Goal: Task Accomplishment & Management: Manage account settings

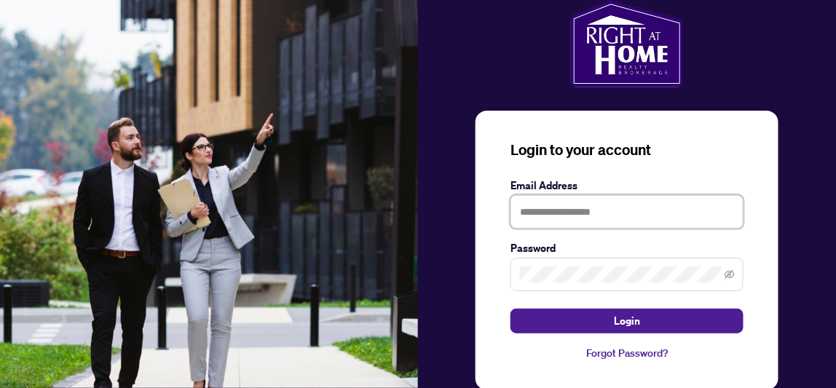
click at [543, 204] on input "text" at bounding box center [626, 211] width 233 height 33
type input "**********"
click at [572, 264] on span at bounding box center [626, 274] width 233 height 33
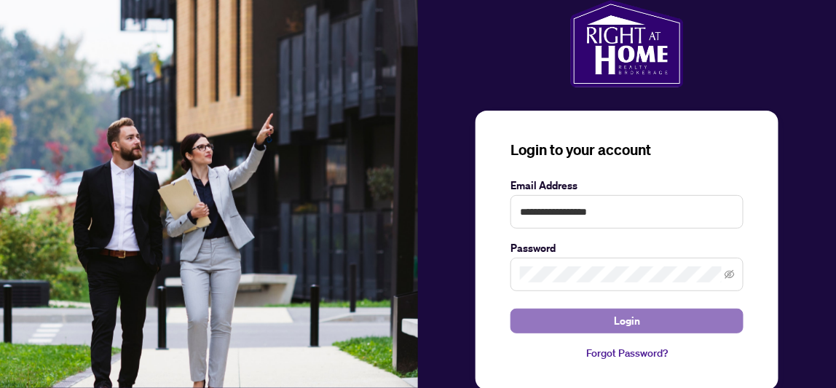
click at [638, 320] on span "Login" at bounding box center [627, 320] width 26 height 23
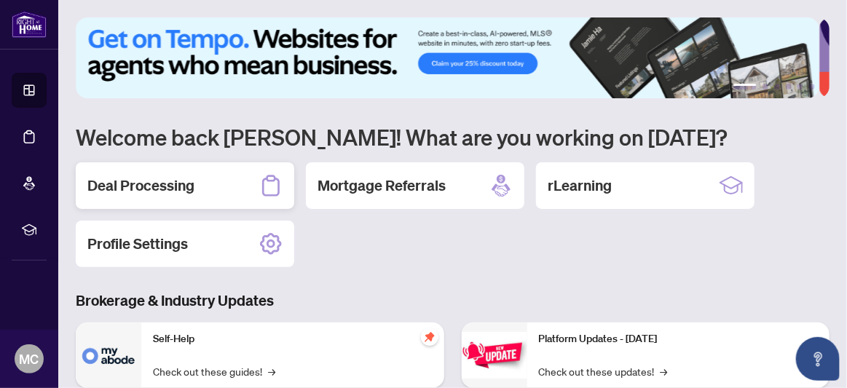
click at [162, 191] on h2 "Deal Processing" at bounding box center [140, 185] width 107 height 20
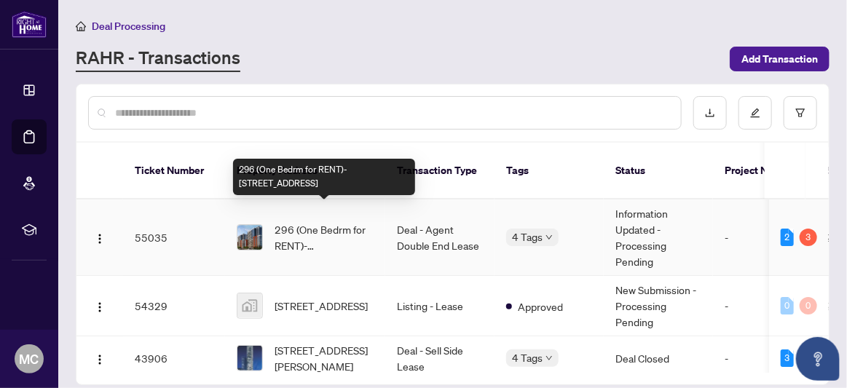
click at [280, 226] on span "296 (One Bedrm for RENT)-[STREET_ADDRESS]" at bounding box center [323, 237] width 99 height 32
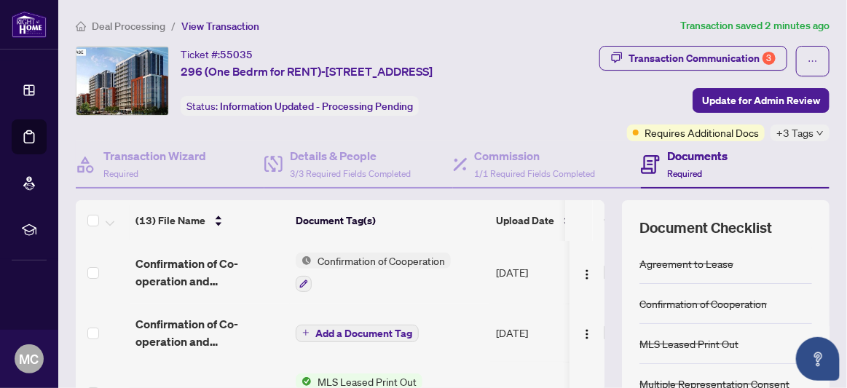
click at [676, 155] on h4 "Documents" at bounding box center [697, 155] width 60 height 17
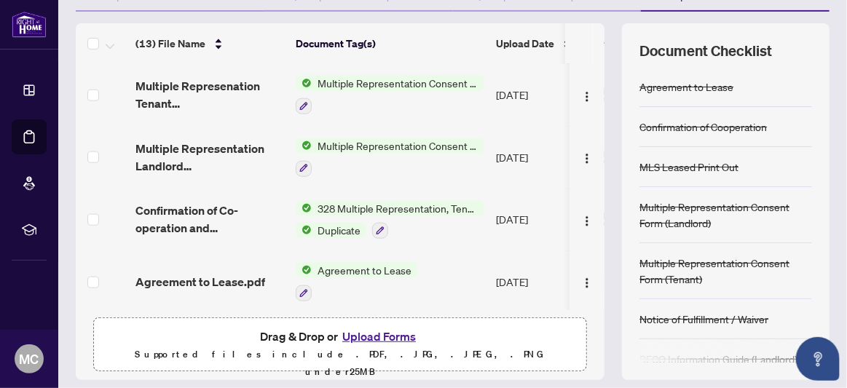
scroll to position [220, 0]
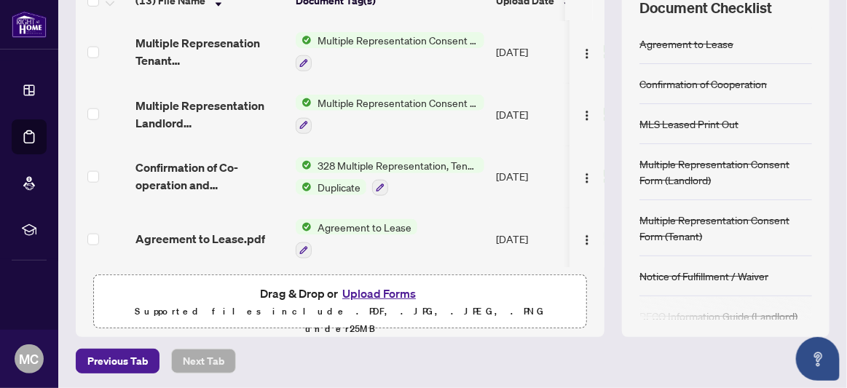
drag, startPoint x: 807, startPoint y: 261, endPoint x: 807, endPoint y: 270, distance: 8.8
click at [807, 270] on div "Document Checklist Agreement to Lease Confirmation of Cooperation MLS Leased Pr…" at bounding box center [725, 158] width 207 height 357
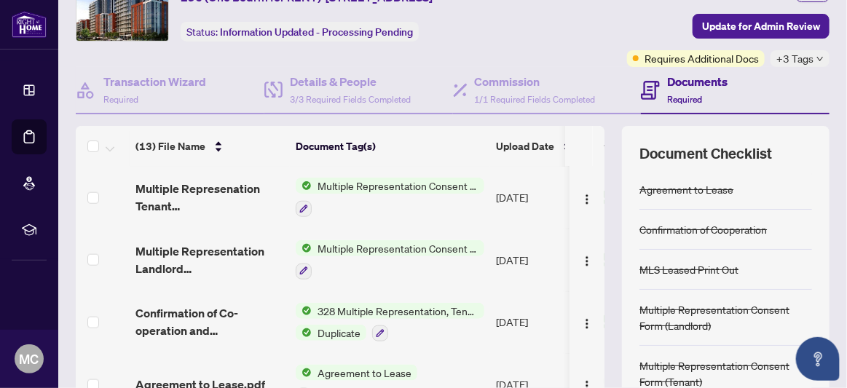
scroll to position [0, 0]
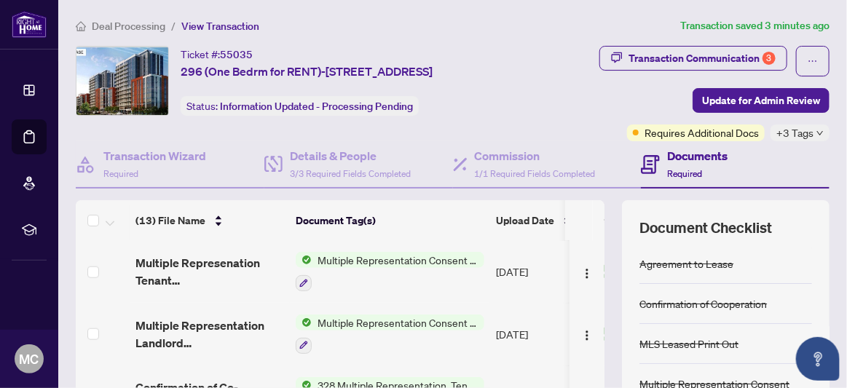
click at [816, 130] on icon "down" at bounding box center [819, 133] width 7 height 7
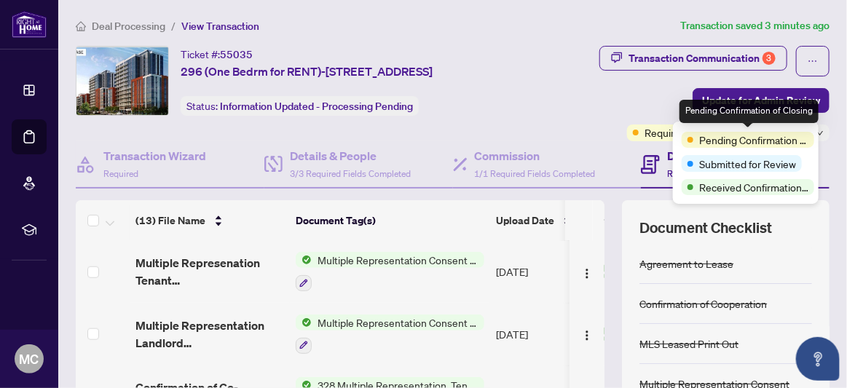
click at [735, 146] on span "Pending Confirmation of Closing" at bounding box center [753, 140] width 109 height 16
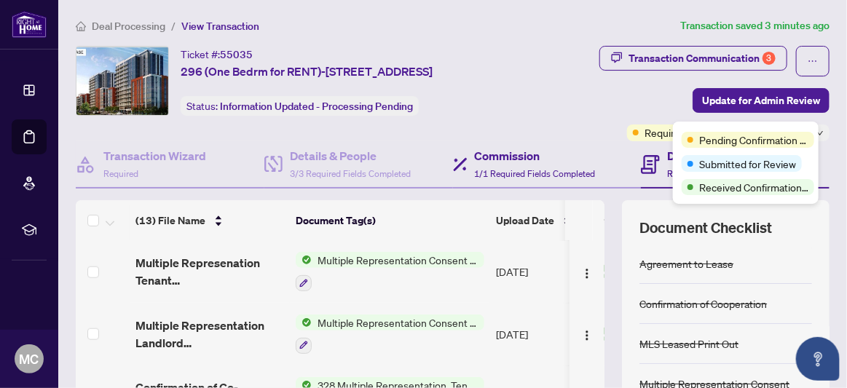
click at [579, 142] on div "Commission 1/1 Required Fields Completed" at bounding box center [547, 164] width 189 height 47
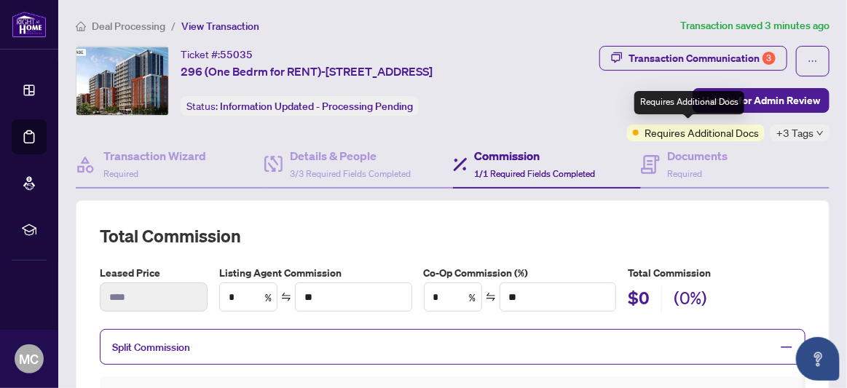
click at [691, 135] on span "Requires Additional Docs" at bounding box center [701, 132] width 114 height 16
drag, startPoint x: 691, startPoint y: 135, endPoint x: 585, endPoint y: 142, distance: 105.8
click at [584, 142] on div "Commission 1/1 Required Fields Completed" at bounding box center [547, 164] width 189 height 47
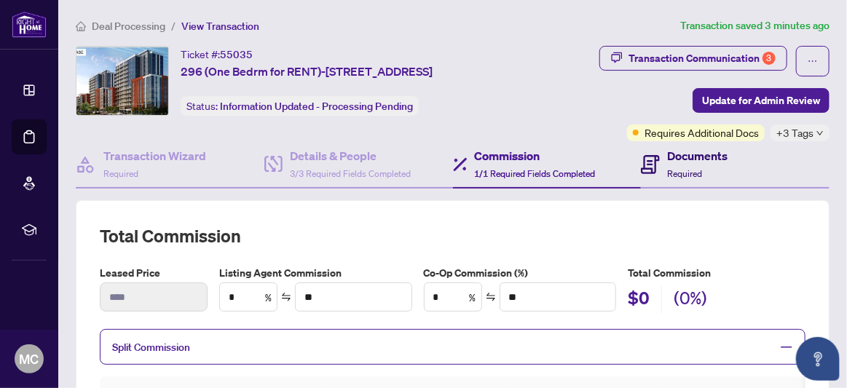
click at [676, 150] on h4 "Documents" at bounding box center [697, 155] width 60 height 17
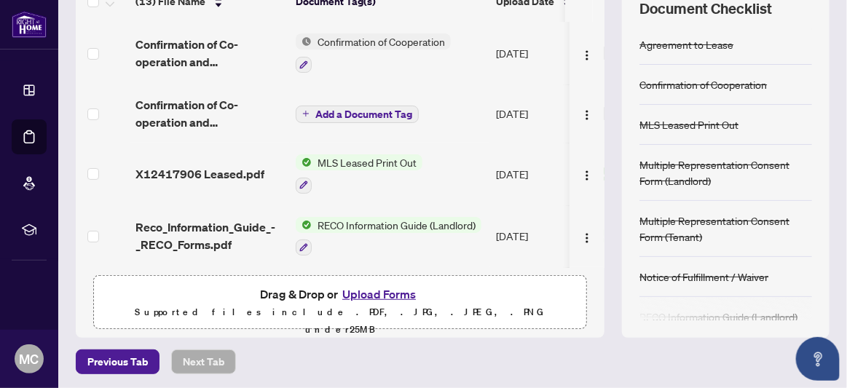
scroll to position [220, 0]
click at [818, 171] on div "Ticket #: 55035 296 (One Bedrm for RENT)-[STREET_ADDRESS] Status: Information U…" at bounding box center [452, 81] width 765 height 511
click at [804, 170] on div "Document Checklist Agreement to Lease Confirmation of Cooperation MLS Leased Pr…" at bounding box center [725, 158] width 207 height 357
click at [826, 161] on main "Deal Processing / View Transaction Transaction saved 3 minutes ago Ticket #: 55…" at bounding box center [452, 194] width 788 height 388
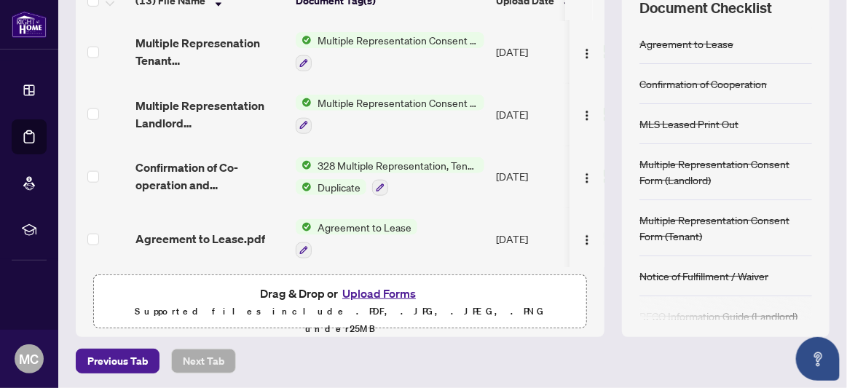
scroll to position [74, 0]
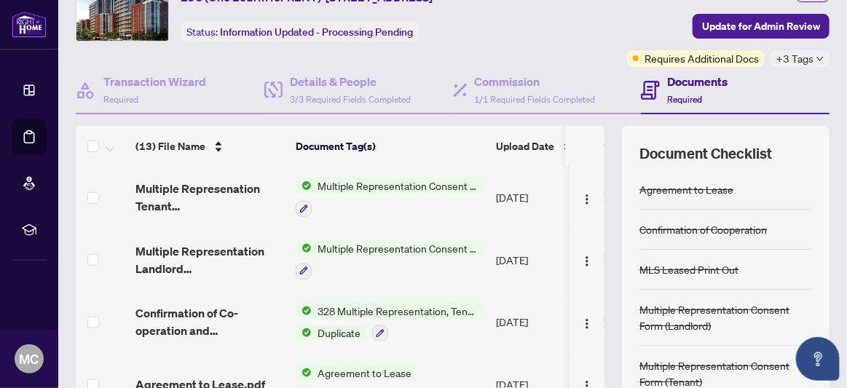
click at [670, 81] on h4 "Documents" at bounding box center [697, 81] width 60 height 17
click at [676, 80] on h4 "Documents" at bounding box center [697, 81] width 60 height 17
click at [692, 82] on h4 "Documents" at bounding box center [697, 81] width 60 height 17
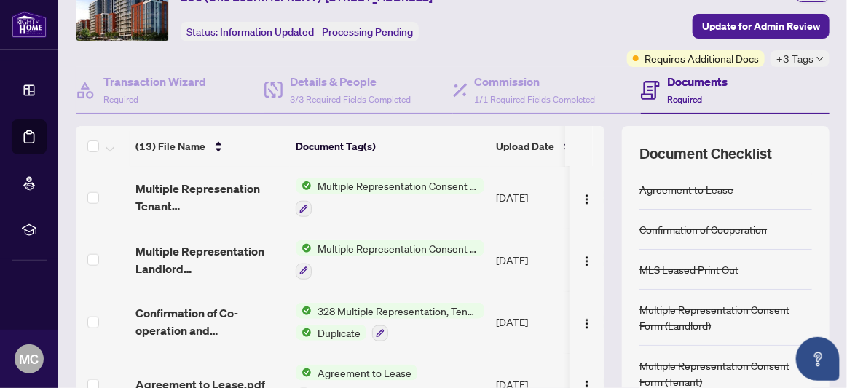
drag, startPoint x: 692, startPoint y: 82, endPoint x: 643, endPoint y: 90, distance: 49.6
click at [643, 90] on icon at bounding box center [650, 90] width 19 height 19
drag, startPoint x: 643, startPoint y: 90, endPoint x: 607, endPoint y: 89, distance: 35.7
click at [607, 89] on div "Commission 1/1 Required Fields Completed" at bounding box center [547, 90] width 189 height 47
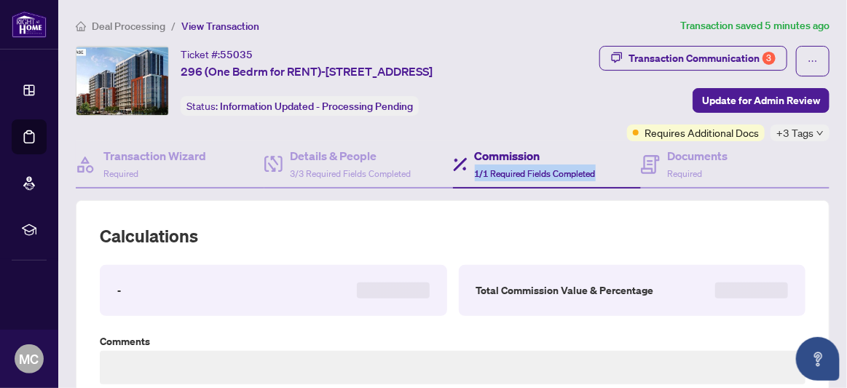
type textarea "**********"
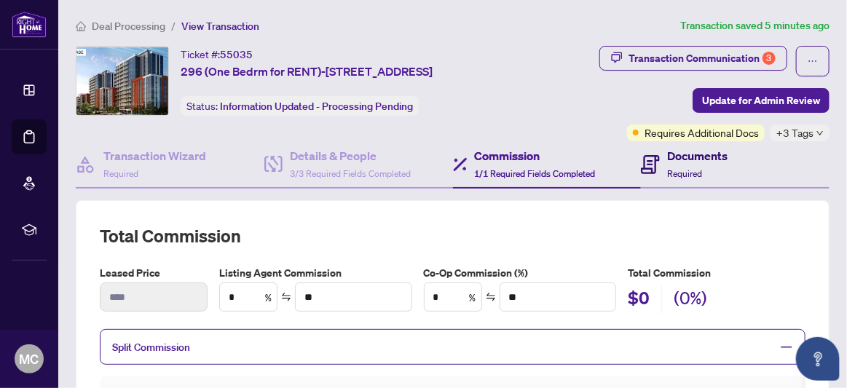
click at [647, 160] on icon at bounding box center [650, 160] width 6 height 1
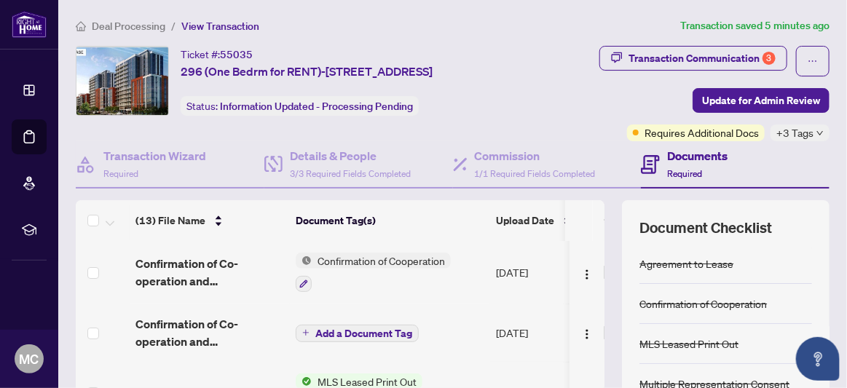
click at [641, 156] on icon at bounding box center [650, 164] width 19 height 19
click at [774, 91] on span "Update for Admin Review" at bounding box center [761, 100] width 118 height 23
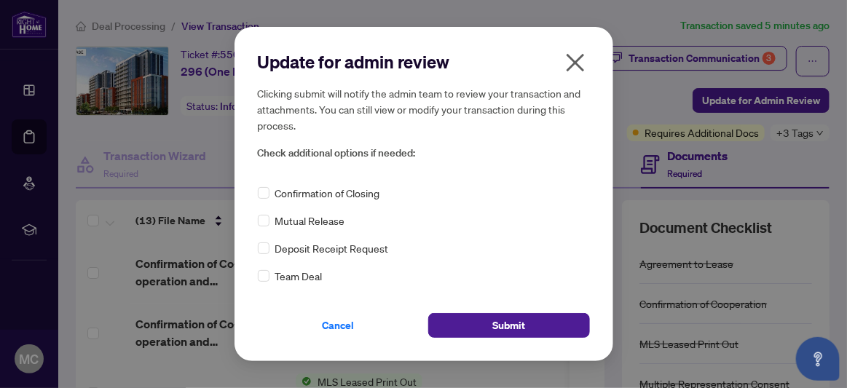
click at [577, 67] on icon "close" at bounding box center [574, 62] width 23 height 23
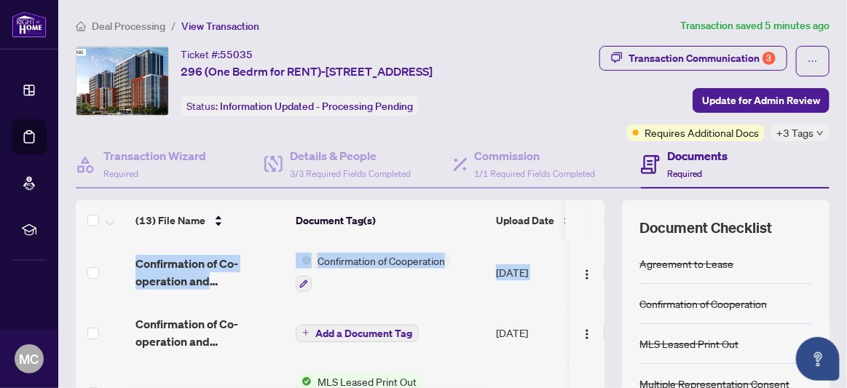
drag, startPoint x: 593, startPoint y: 255, endPoint x: 592, endPoint y: 225, distance: 29.9
click at [592, 225] on div "(13) File Name Document Tag(s) Upload Date Status (13) File Name Document Tag(s…" at bounding box center [340, 343] width 529 height 287
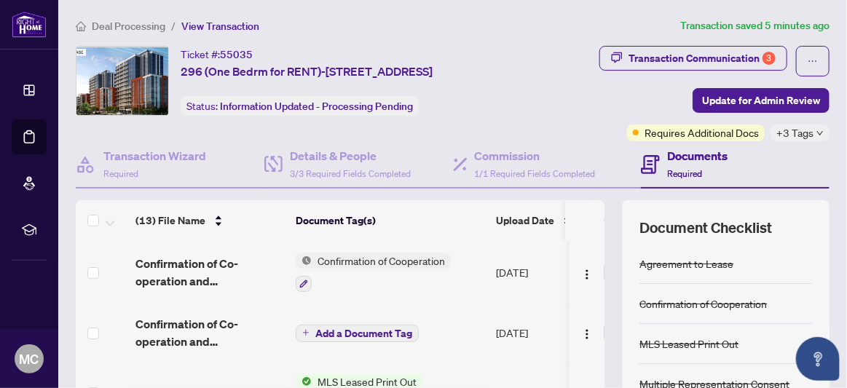
click at [461, 234] on th "Document Tag(s)" at bounding box center [390, 220] width 200 height 41
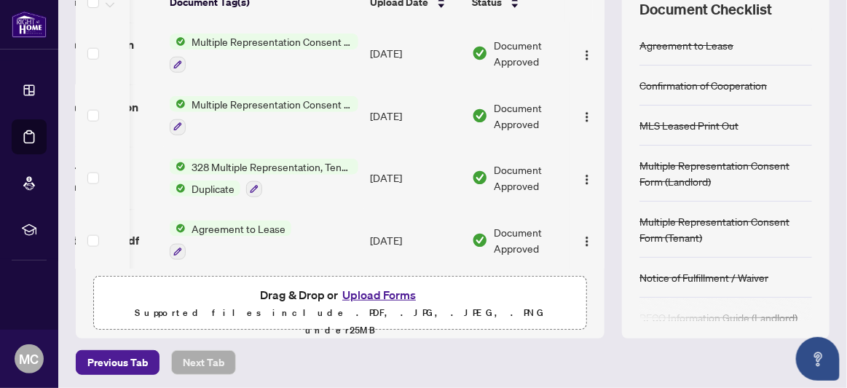
scroll to position [0, 161]
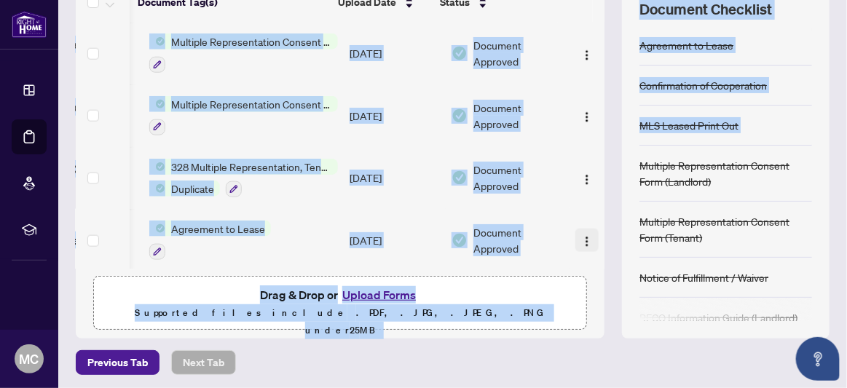
drag, startPoint x: 589, startPoint y: 238, endPoint x: 579, endPoint y: 221, distance: 19.2
click at [601, 168] on div "(13) File Name Document Tag(s) Upload Date Status (13) File Name Document Tag(s…" at bounding box center [452, 160] width 753 height 357
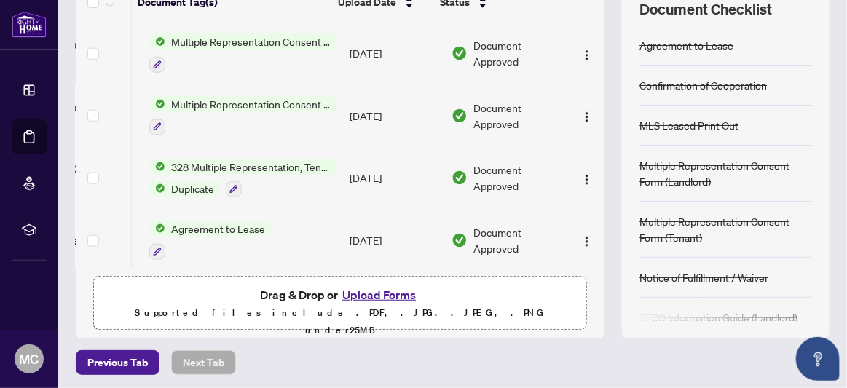
drag, startPoint x: 593, startPoint y: 244, endPoint x: 591, endPoint y: 179, distance: 64.8
click at [591, 179] on div "(13) File Name Document Tag(s) Upload Date Status Confirmation of Co-operation …" at bounding box center [340, 146] width 529 height 246
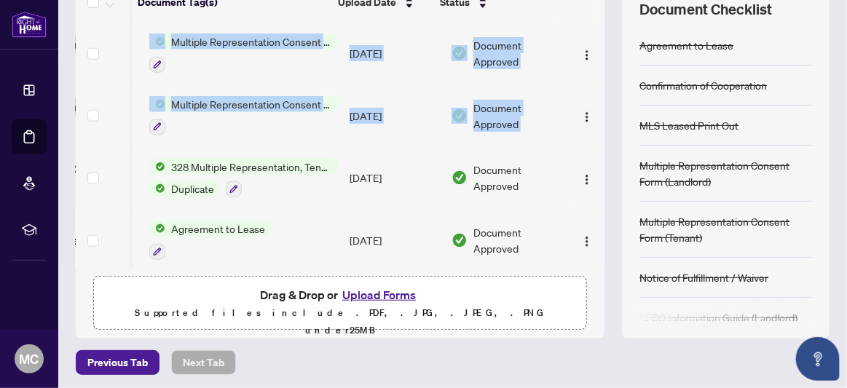
drag, startPoint x: 589, startPoint y: 199, endPoint x: 589, endPoint y: 132, distance: 67.7
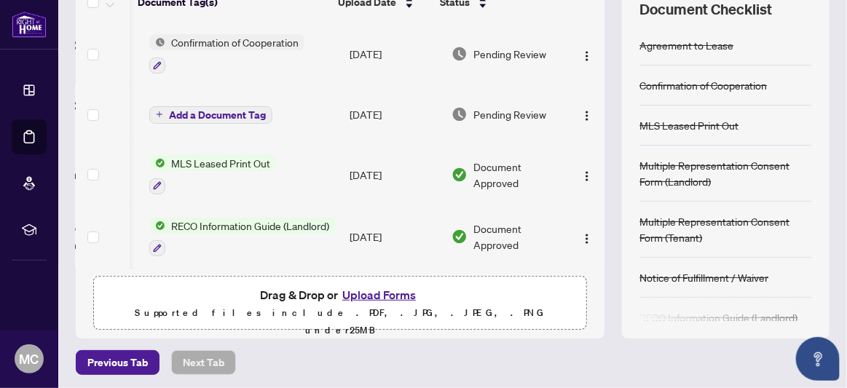
click at [553, 28] on td "Pending Review" at bounding box center [508, 54] width 124 height 63
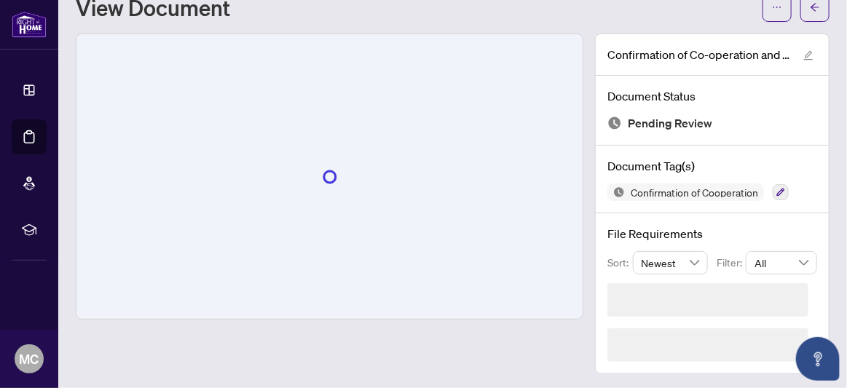
scroll to position [8, 0]
